Goal: Transaction & Acquisition: Purchase product/service

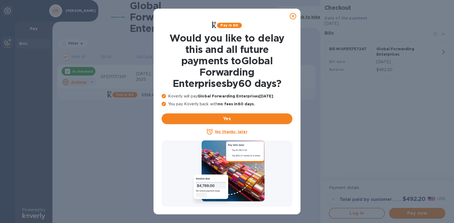
click at [295, 17] on icon at bounding box center [293, 16] width 6 height 6
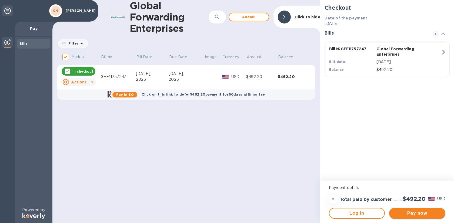
click at [410, 210] on span "Pay now" at bounding box center [418, 213] width 48 height 6
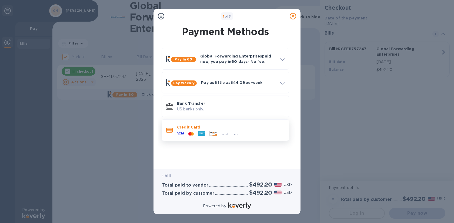
click at [233, 130] on p "Credit Card" at bounding box center [231, 127] width 108 height 5
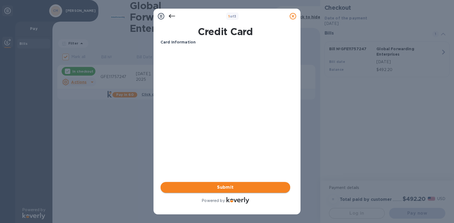
click at [228, 189] on span "Submit" at bounding box center [225, 187] width 121 height 6
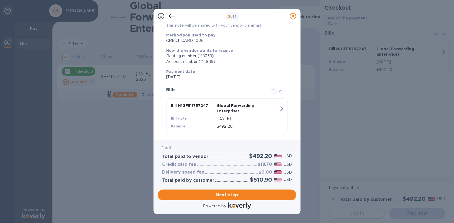
scroll to position [78, 0]
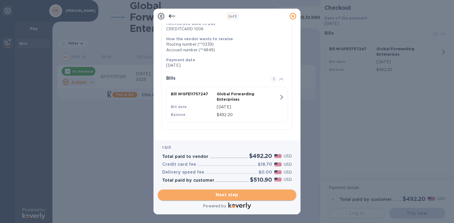
click at [233, 194] on span "Next step" at bounding box center [227, 195] width 130 height 6
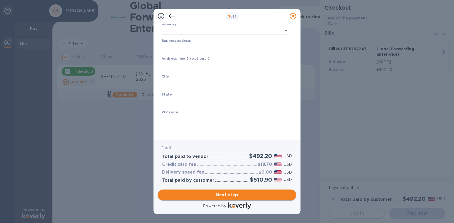
type input "[GEOGRAPHIC_DATA]"
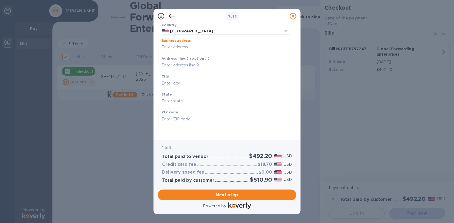
click at [179, 47] on input "Business address" at bounding box center [226, 47] width 128 height 8
click at [212, 47] on input "Business address" at bounding box center [226, 47] width 128 height 8
paste input "[STREET_ADDRESS][PERSON_NAME]"
type input "[STREET_ADDRESS][PERSON_NAME]"
type input "[PERSON_NAME]"
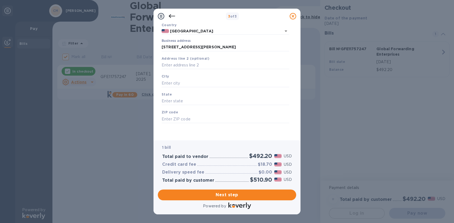
type input "WY"
type input "82801"
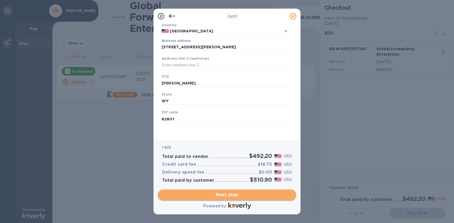
click at [226, 196] on span "Next step" at bounding box center [227, 195] width 130 height 6
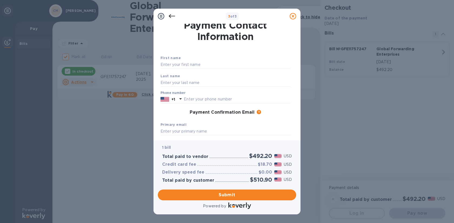
scroll to position [0, 0]
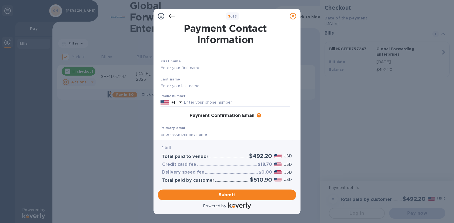
click at [191, 67] on input "text" at bounding box center [226, 68] width 130 height 8
type input "[PERSON_NAME]"
click at [228, 100] on input "text" at bounding box center [237, 103] width 107 height 8
paste input "8595334281"
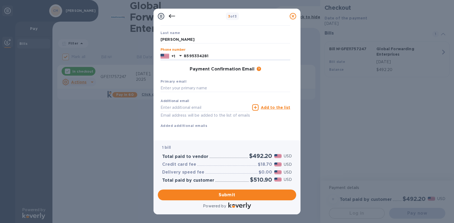
scroll to position [55, 0]
type input "8595334281"
click at [184, 83] on input "text" at bounding box center [226, 87] width 130 height 8
paste input "[EMAIL_ADDRESS][DOMAIN_NAME]"
type input "[EMAIL_ADDRESS][DOMAIN_NAME]"
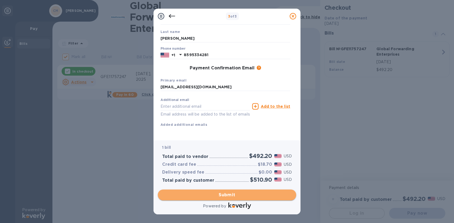
click at [229, 195] on span "Submit" at bounding box center [227, 195] width 130 height 6
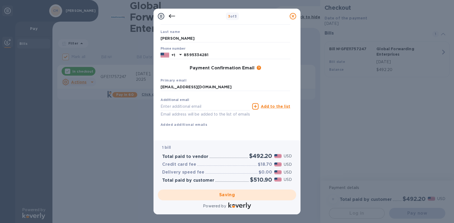
checkbox input "false"
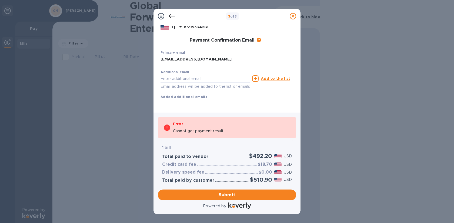
scroll to position [83, 0]
